Goal: Transaction & Acquisition: Subscribe to service/newsletter

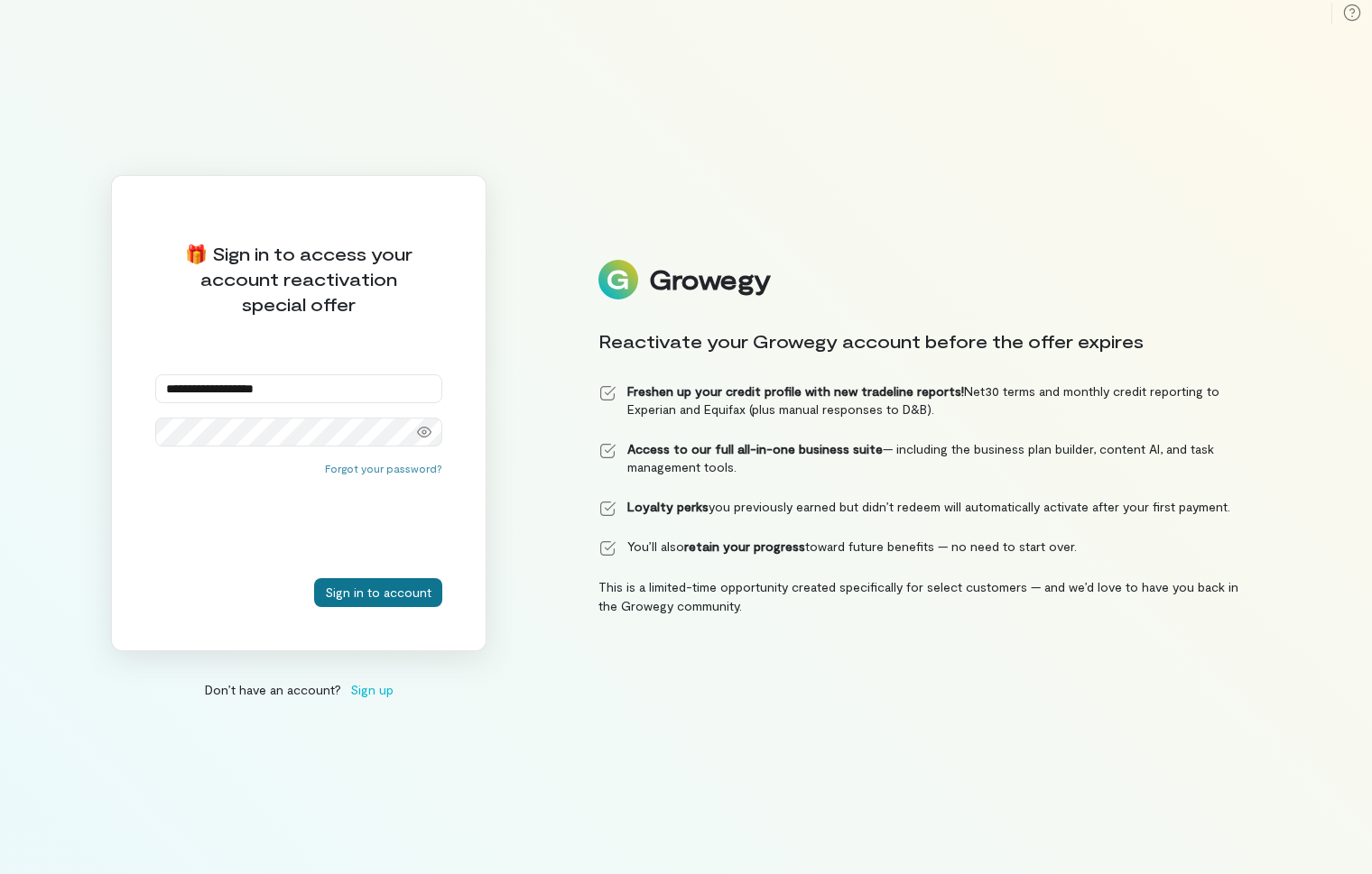
click at [377, 596] on button "Sign in to account" at bounding box center [379, 592] width 128 height 29
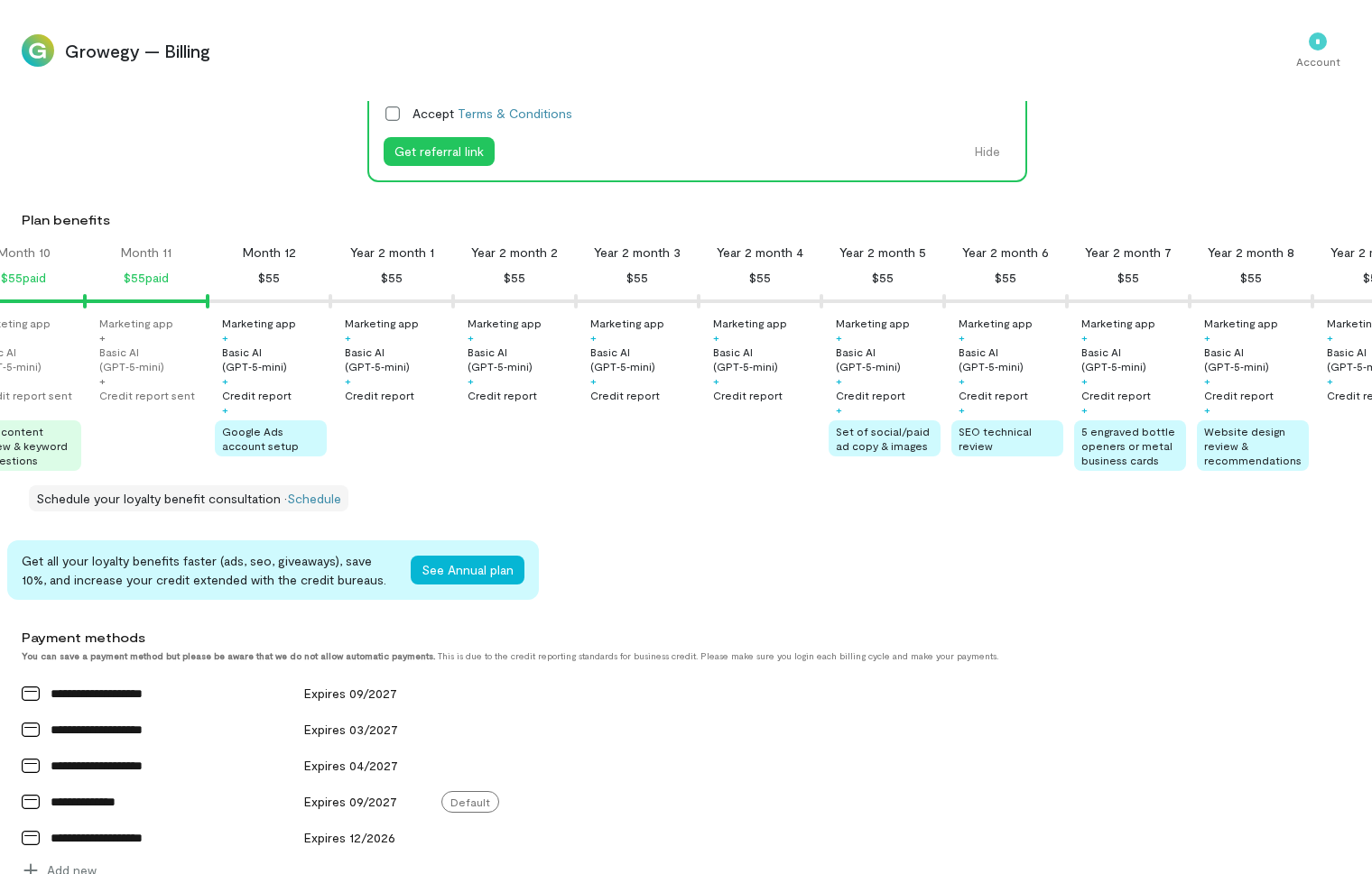
scroll to position [1008, 0]
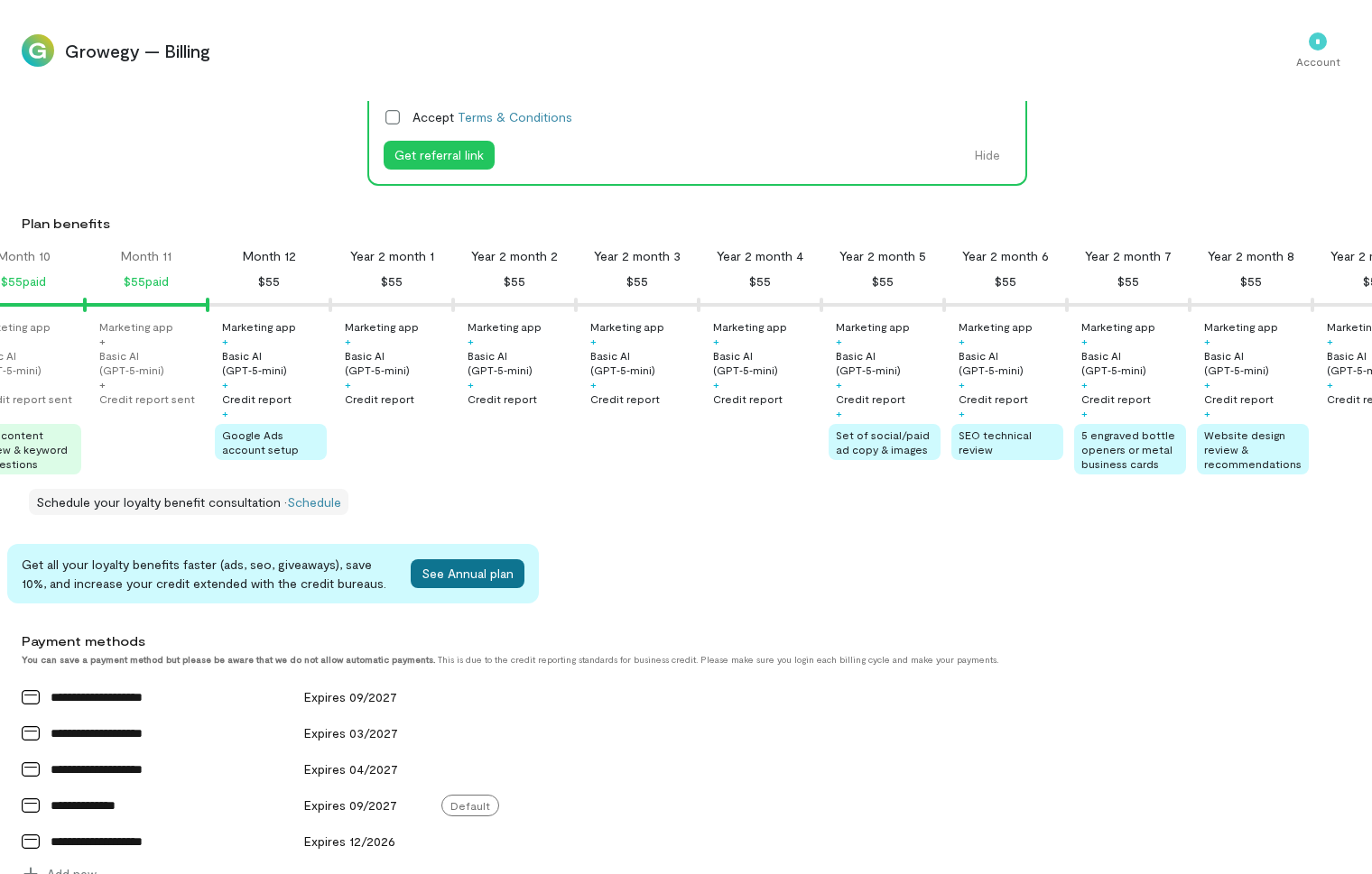
click at [470, 573] on button "See Annual plan" at bounding box center [467, 573] width 113 height 29
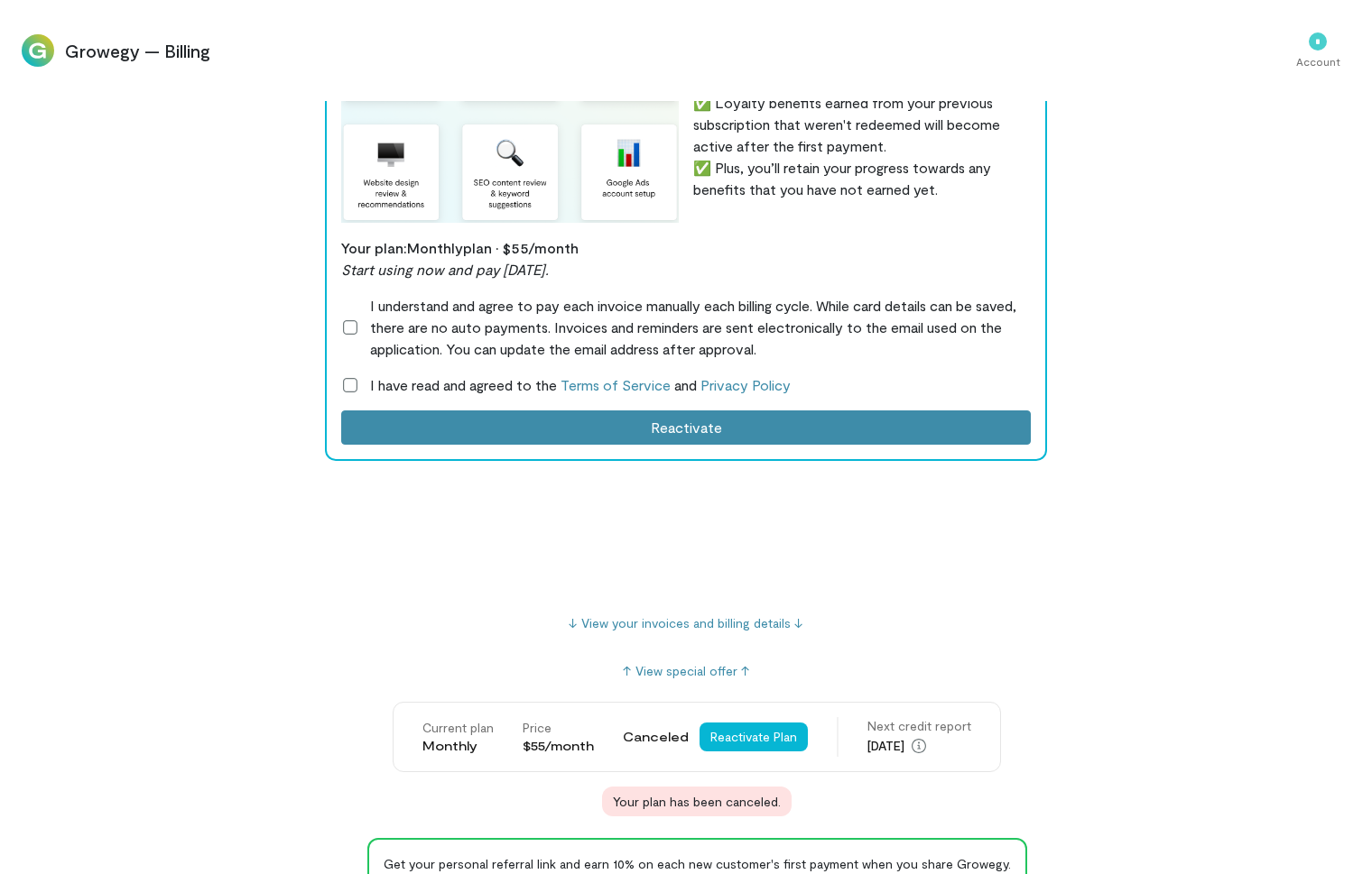
scroll to position [0, 0]
